Goal: Information Seeking & Learning: Learn about a topic

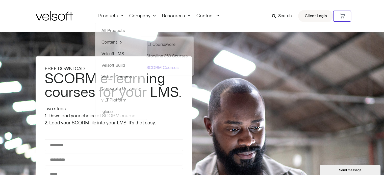
click at [68, 17] on img at bounding box center [54, 15] width 37 height 9
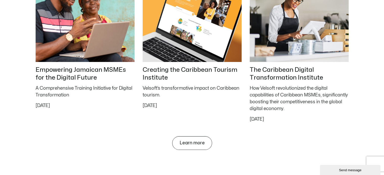
scroll to position [2206, 0]
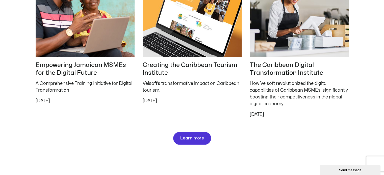
click at [195, 137] on span "Learn more" at bounding box center [192, 138] width 24 height 5
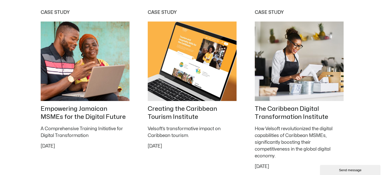
scroll to position [509, 0]
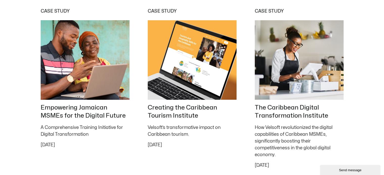
click at [109, 64] on img at bounding box center [84, 60] width 93 height 84
